Goal: Transaction & Acquisition: Register for event/course

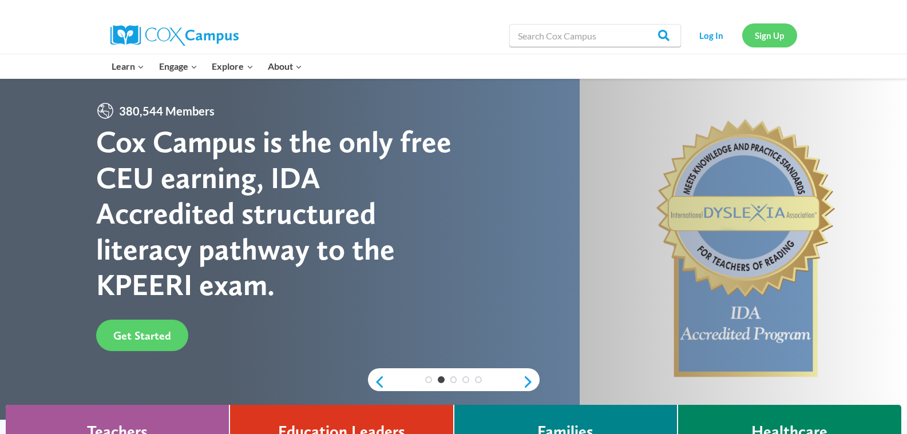
click at [776, 35] on link "Sign Up" at bounding box center [769, 34] width 55 height 23
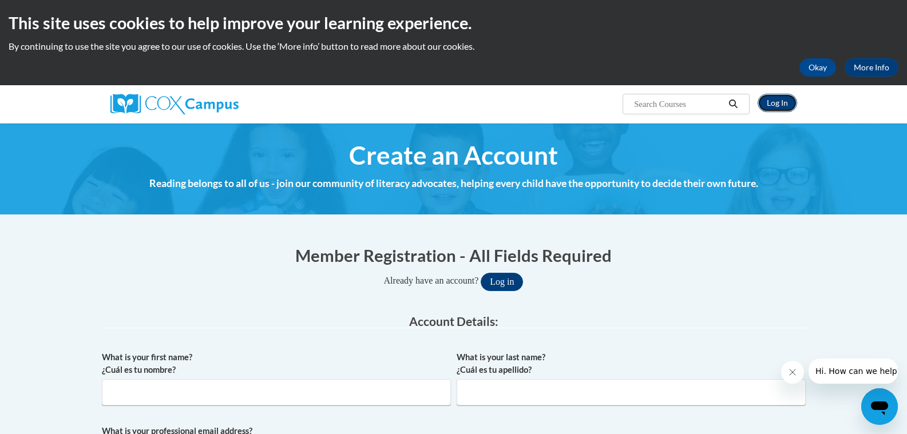
click at [782, 96] on link "Log In" at bounding box center [777, 103] width 39 height 18
